Goal: Find specific page/section: Find specific page/section

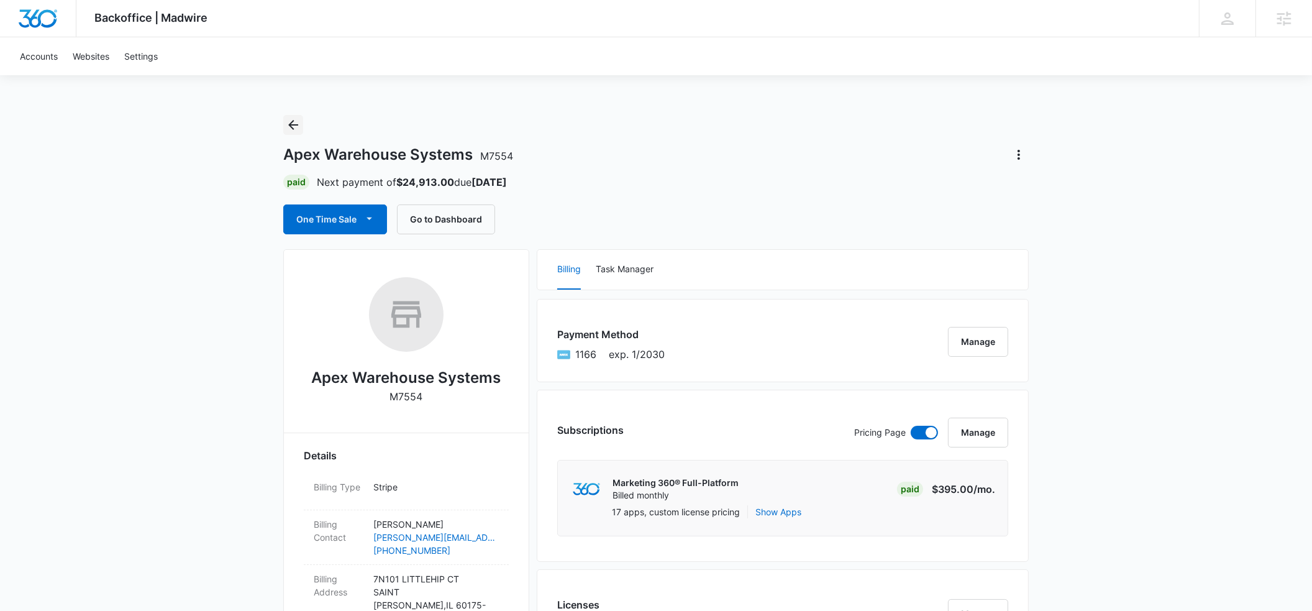
click at [286, 126] on icon "Back" at bounding box center [293, 124] width 15 height 15
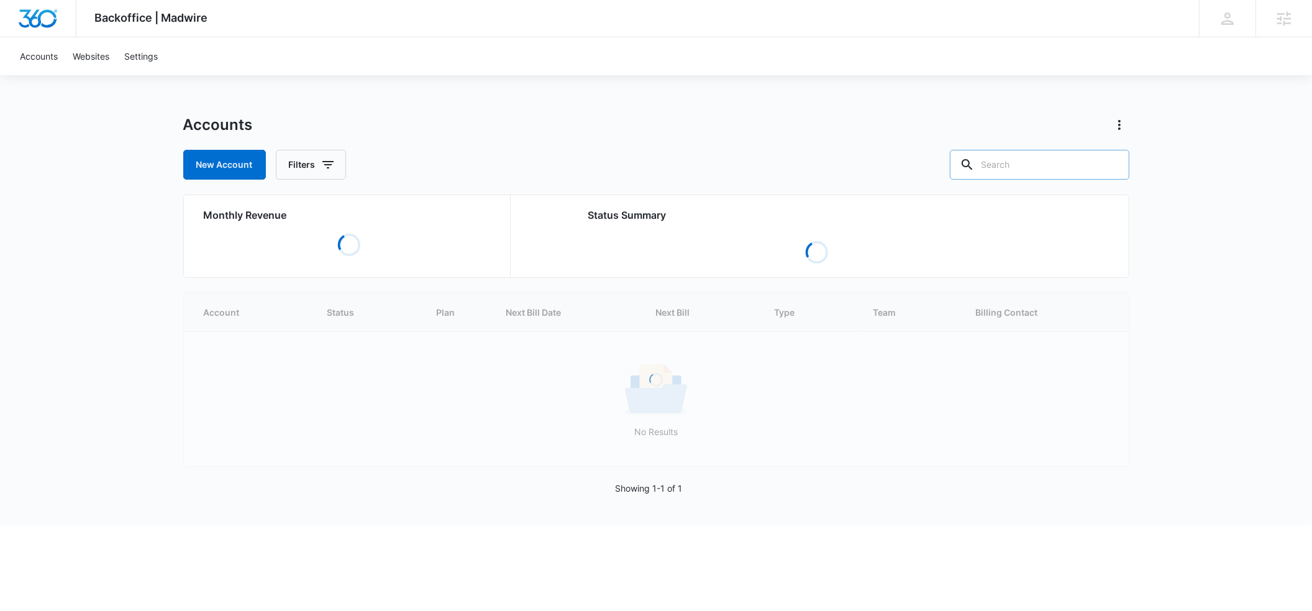
click at [1019, 163] on input "text" at bounding box center [1040, 165] width 180 height 30
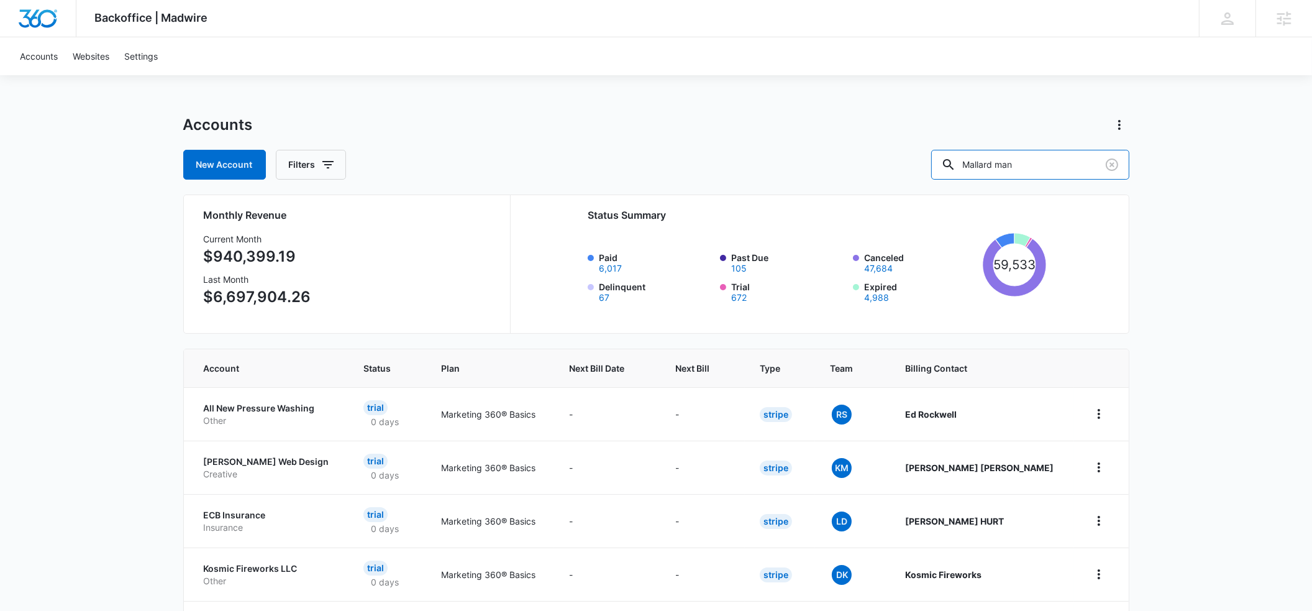
type input "Mallard man"
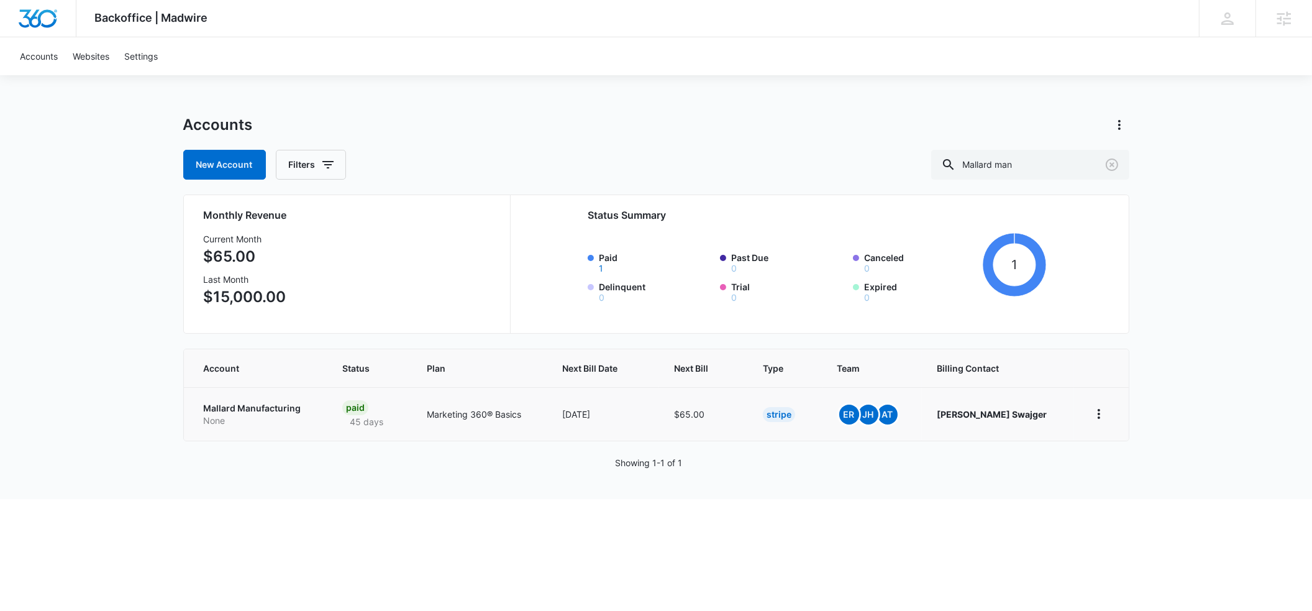
click at [265, 404] on p "Mallard Manufacturing" at bounding box center [258, 408] width 109 height 12
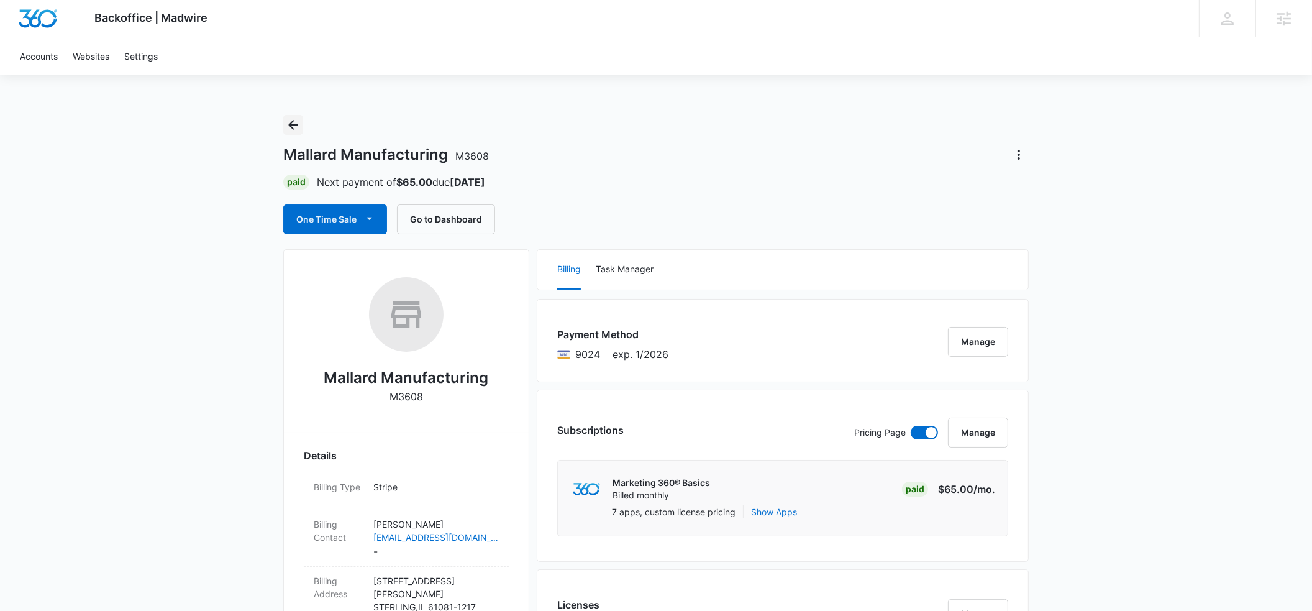
click at [291, 127] on icon "Back" at bounding box center [293, 125] width 10 height 10
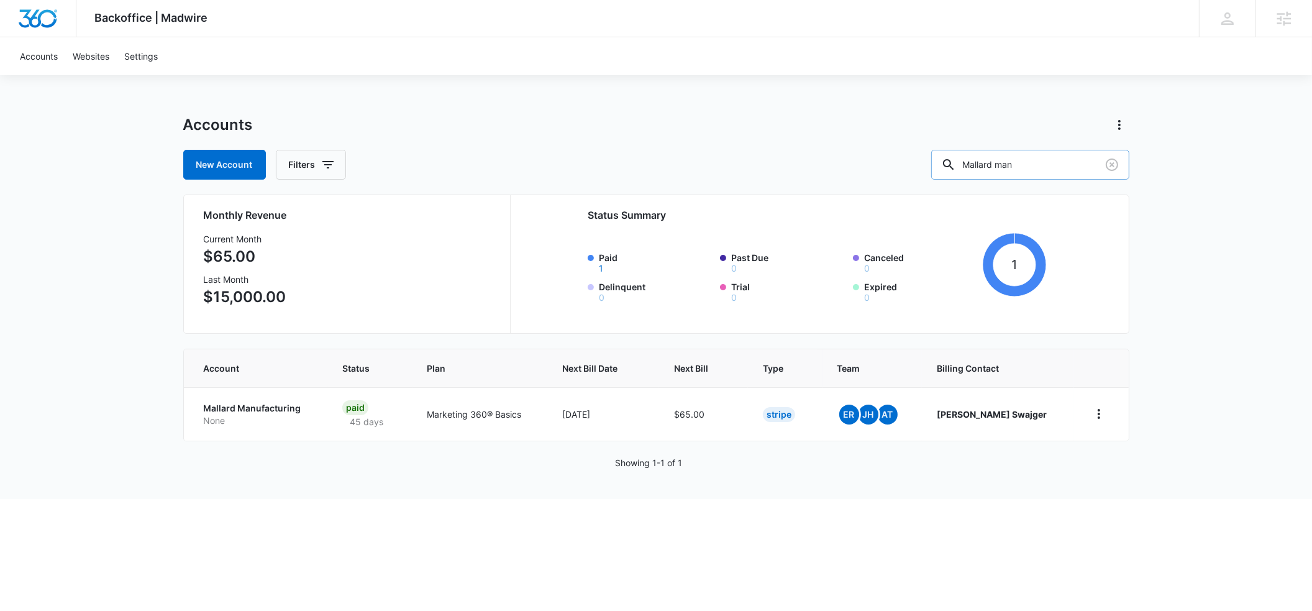
drag, startPoint x: 1050, startPoint y: 160, endPoint x: 984, endPoint y: 157, distance: 66.6
click at [984, 157] on div "Mallard man" at bounding box center [1030, 165] width 198 height 30
type input "progrout"
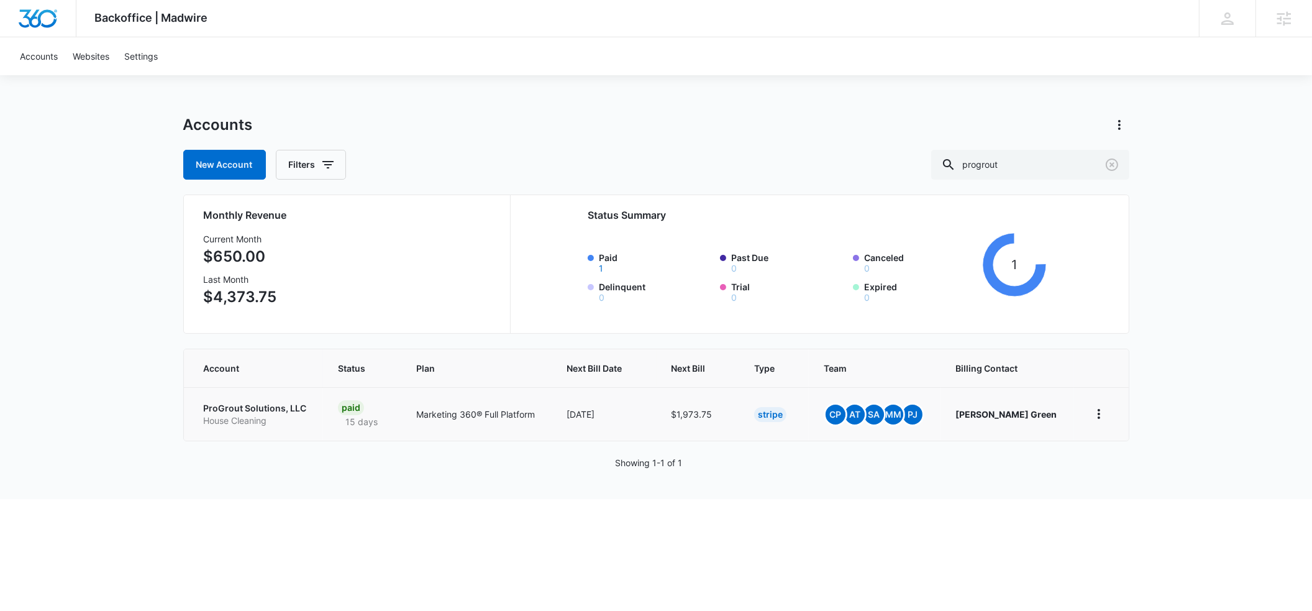
click at [218, 411] on p "ProGrout Solutions, LLC" at bounding box center [256, 408] width 105 height 12
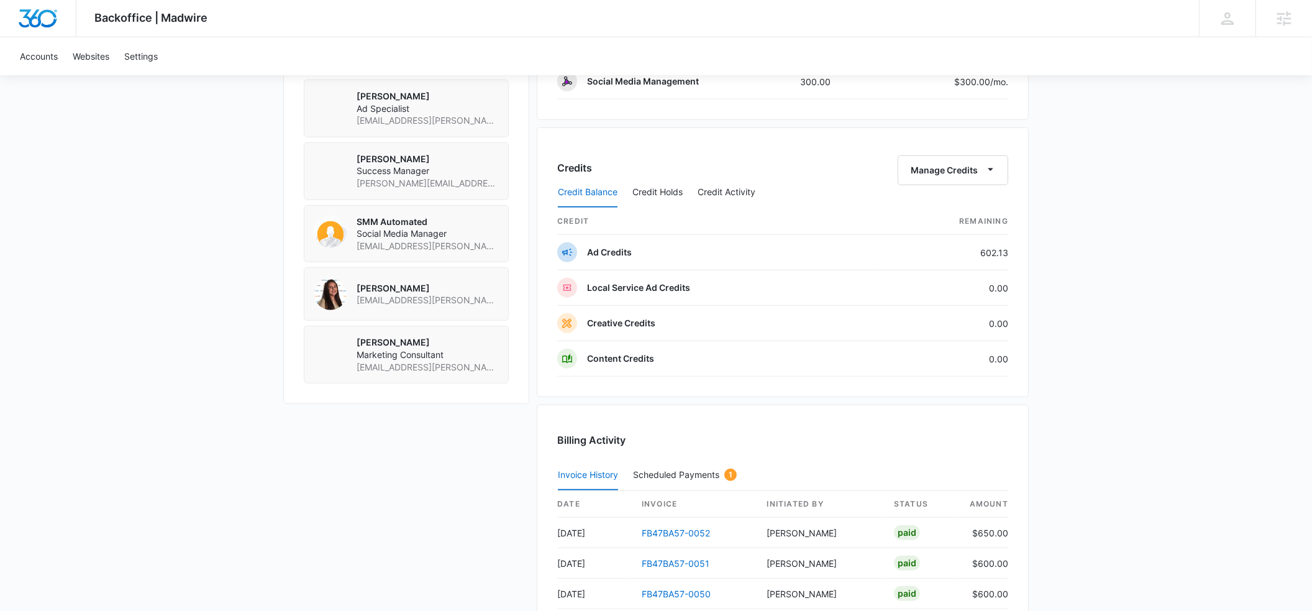
scroll to position [934, 0]
